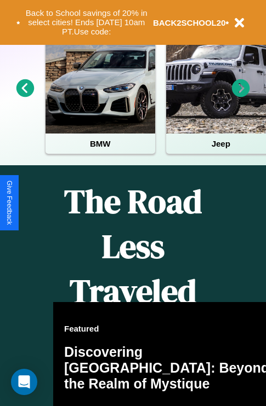
scroll to position [1327, 0]
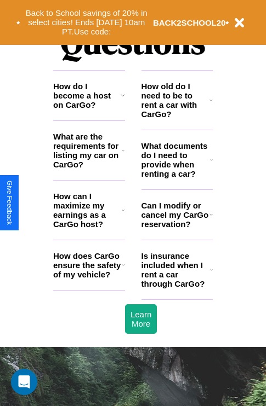
click at [89, 279] on h3 "How does CarGo ensure the safety of my vehicle?" at bounding box center [87, 265] width 68 height 28
click at [89, 168] on h3 "What are the requirements for listing my car on CarGo?" at bounding box center [87, 150] width 68 height 37
click at [89, 228] on h3 "How can I maximize my earnings as a CarGo host?" at bounding box center [87, 210] width 68 height 37
click at [176, 288] on h3 "Is insurance included when I rent a car through CarGo?" at bounding box center [175, 269] width 68 height 37
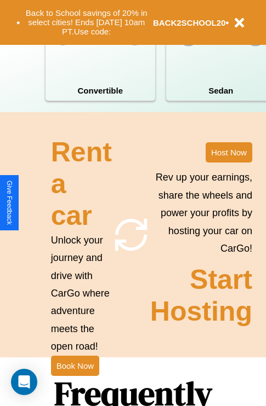
scroll to position [853, 0]
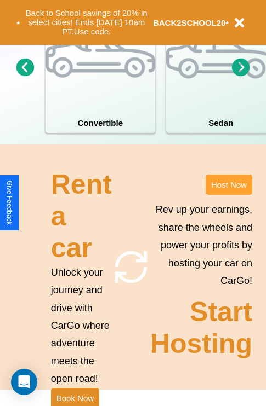
click at [228, 195] on button "Host Now" at bounding box center [228, 185] width 47 height 20
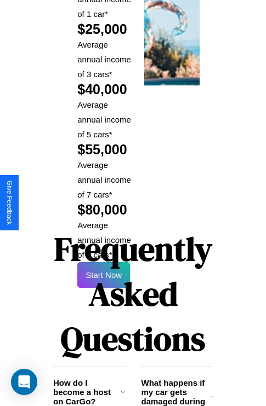
scroll to position [1612, 0]
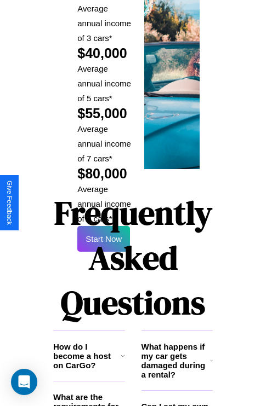
click at [104, 203] on h1 "Frequently Asked Questions" at bounding box center [132, 258] width 159 height 146
